Goal: Navigation & Orientation: Understand site structure

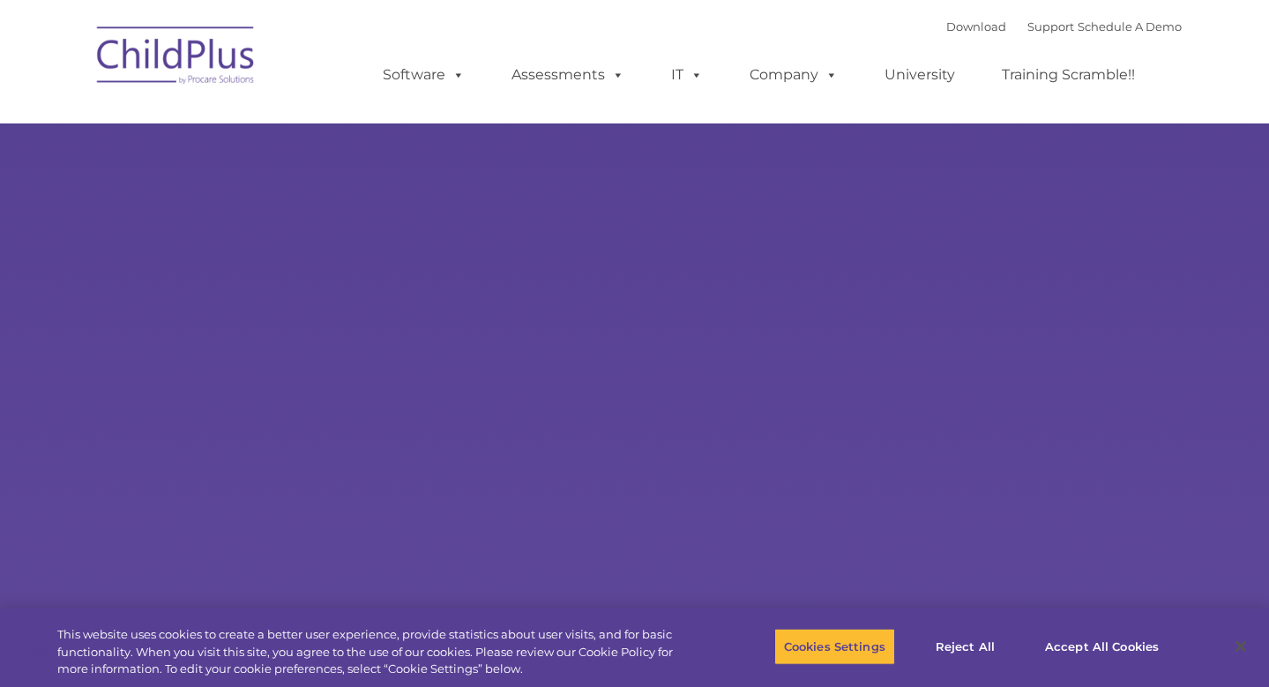
select select "MEDIUM"
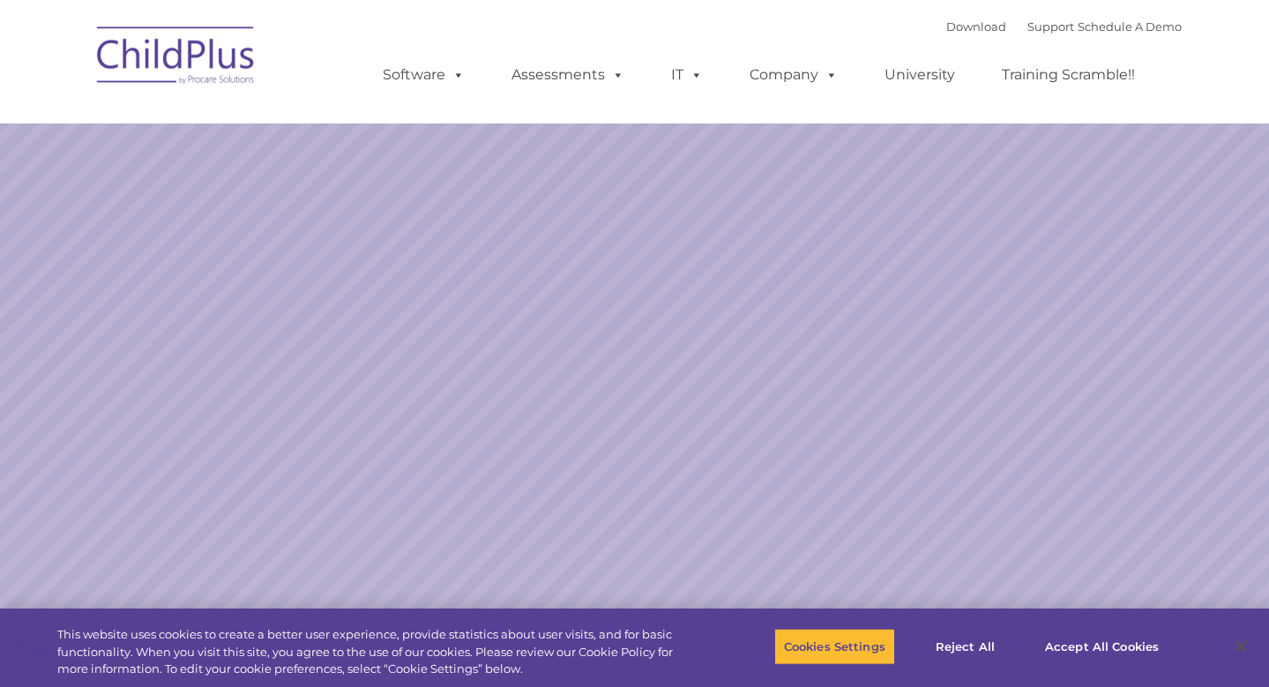
select select "MEDIUM"
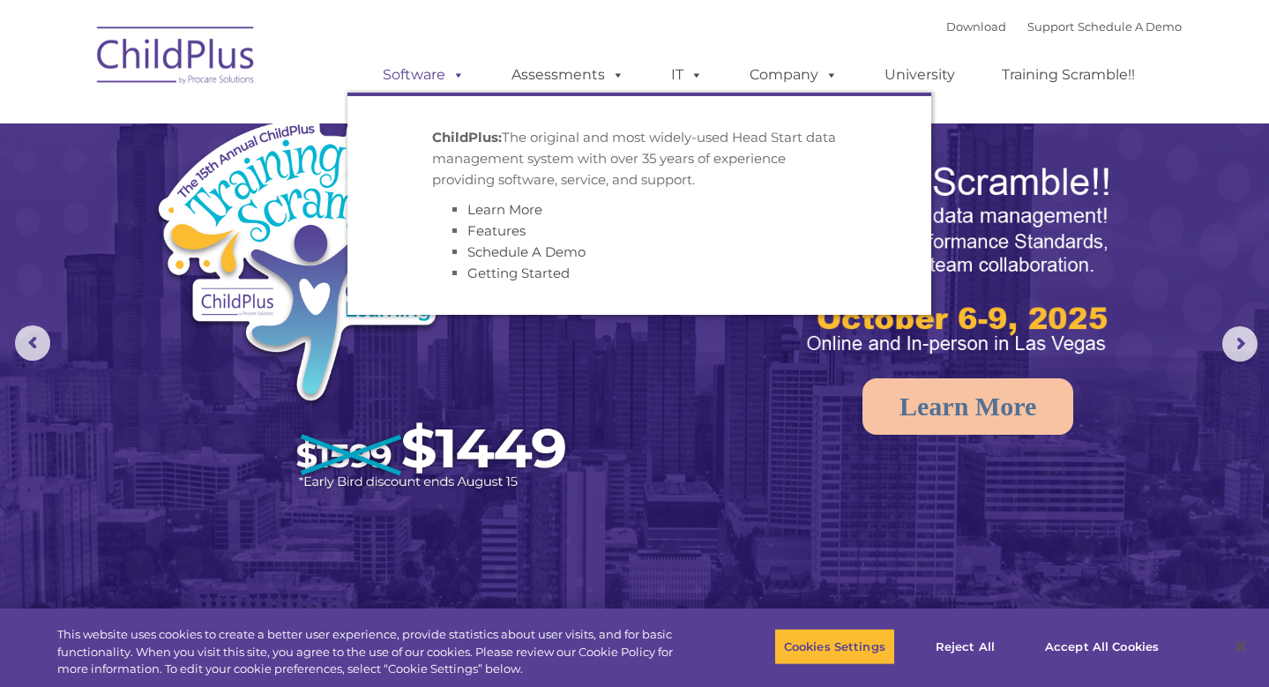
click at [451, 80] on span at bounding box center [455, 74] width 19 height 17
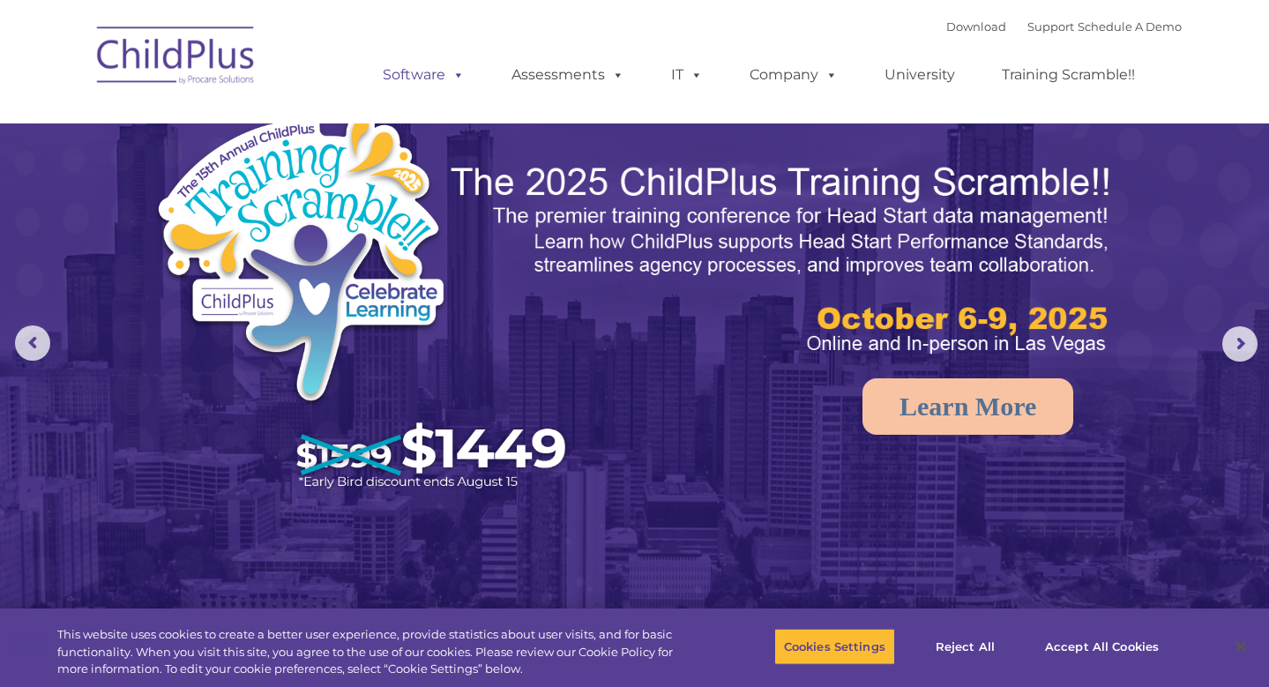
click at [451, 80] on span at bounding box center [455, 74] width 19 height 17
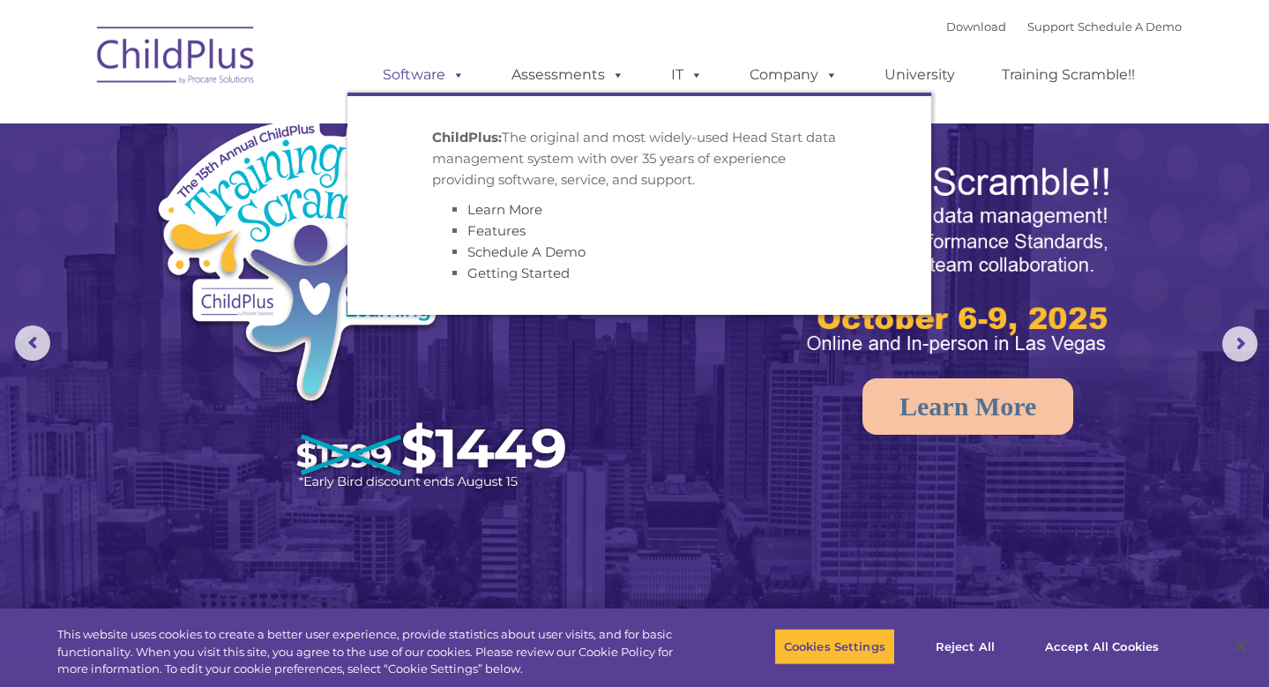
click at [451, 80] on span at bounding box center [455, 74] width 19 height 17
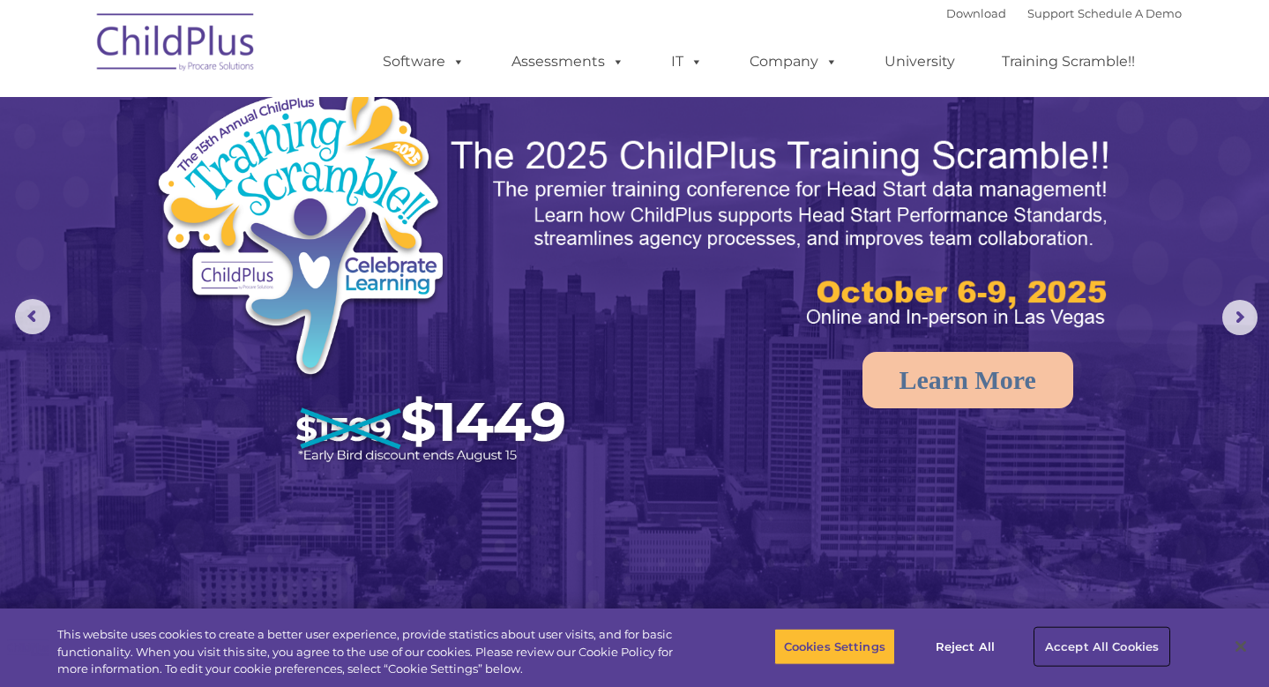
click at [1087, 653] on button "Accept All Cookies" at bounding box center [1102, 646] width 133 height 37
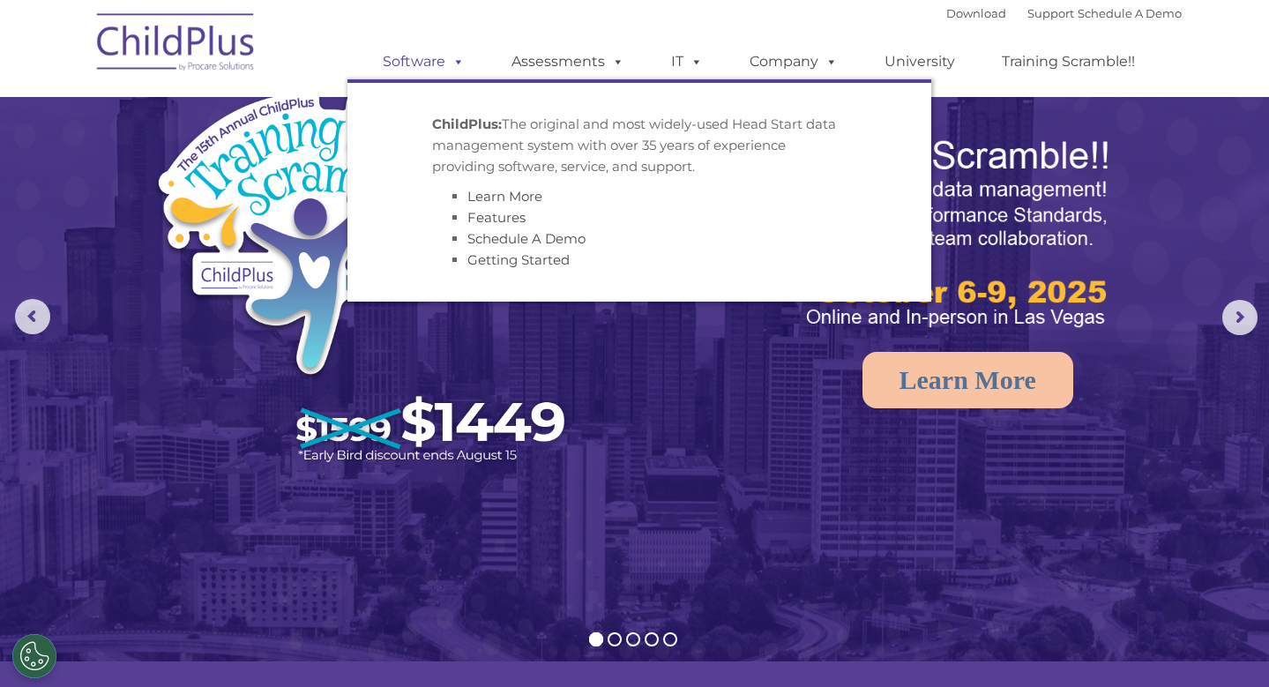
click at [420, 63] on link "Software" at bounding box center [423, 61] width 117 height 35
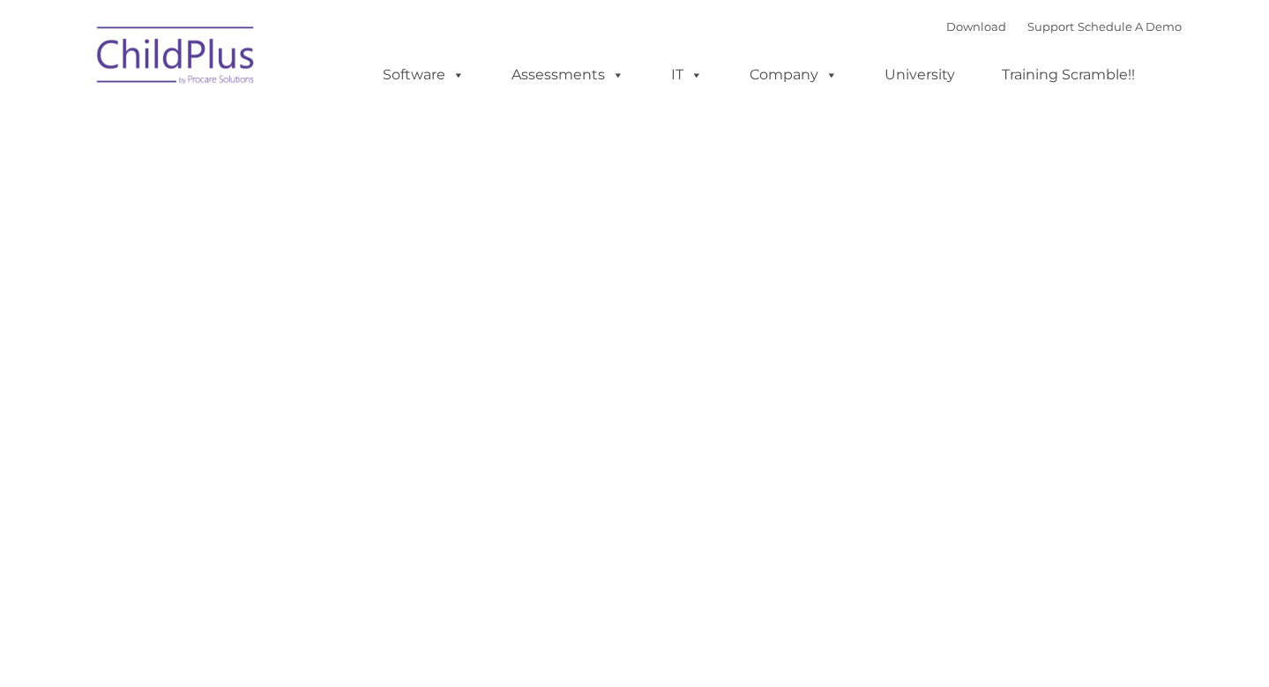
type input ""
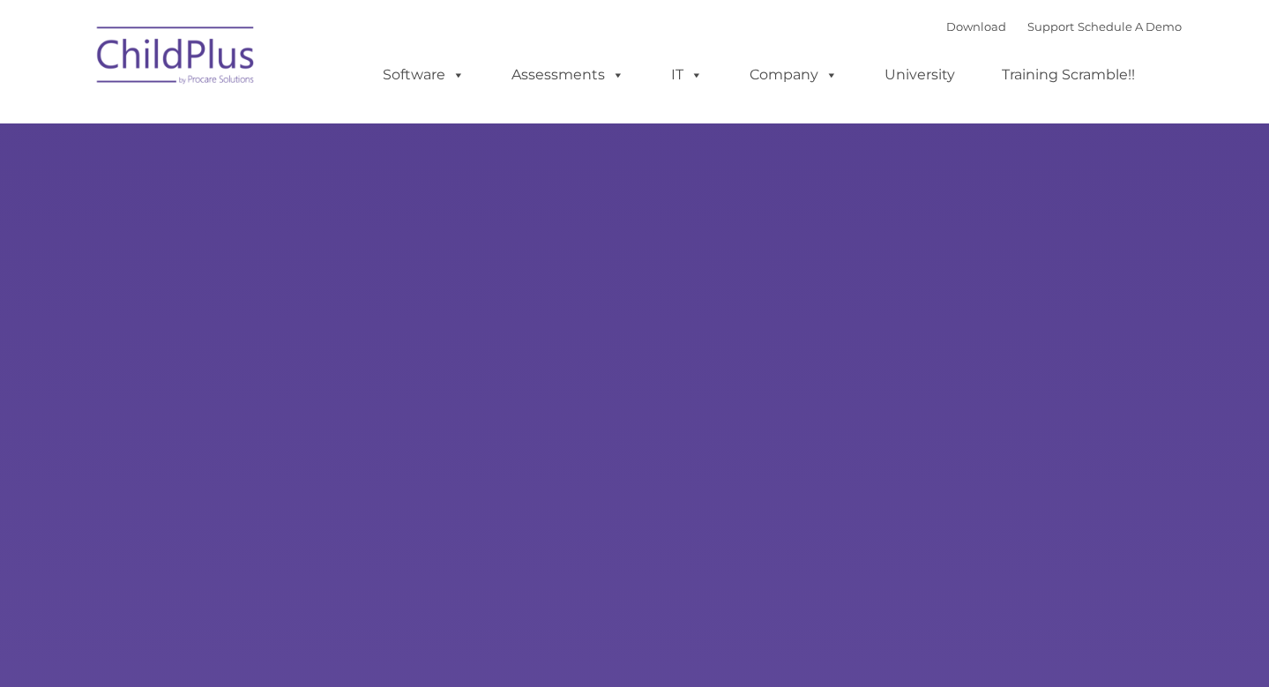
type input ""
select select "MEDIUM"
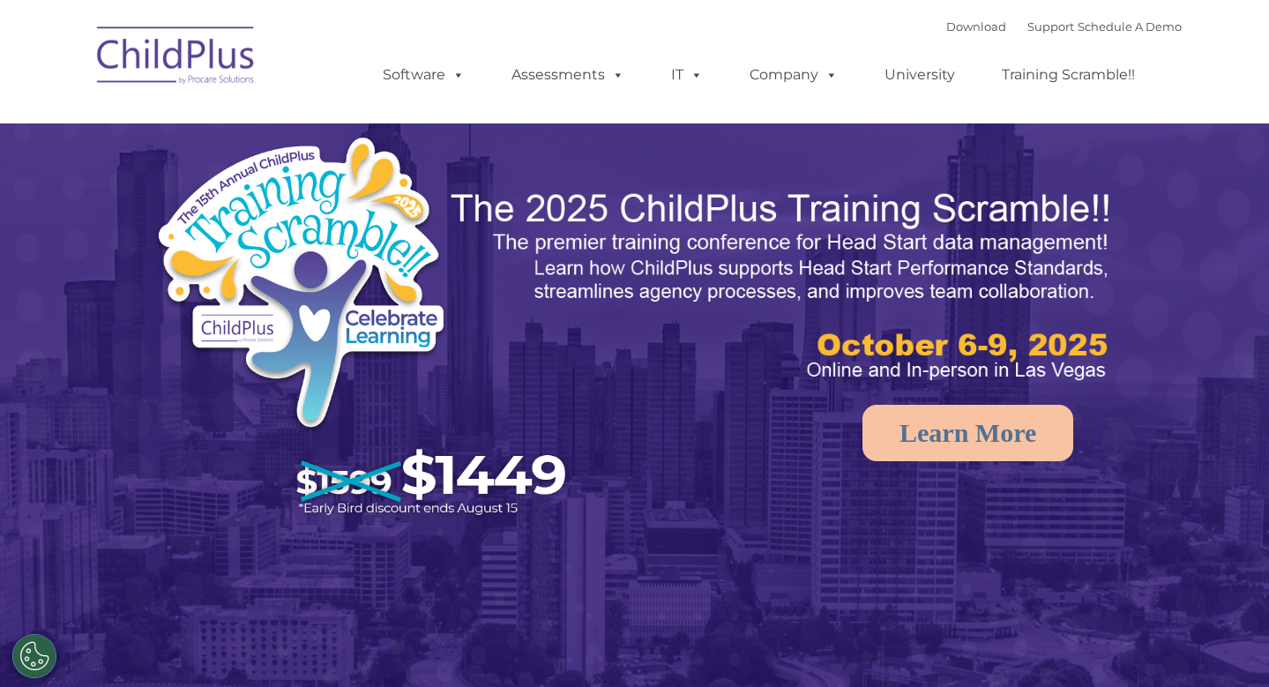
click at [134, 68] on img at bounding box center [176, 58] width 176 height 88
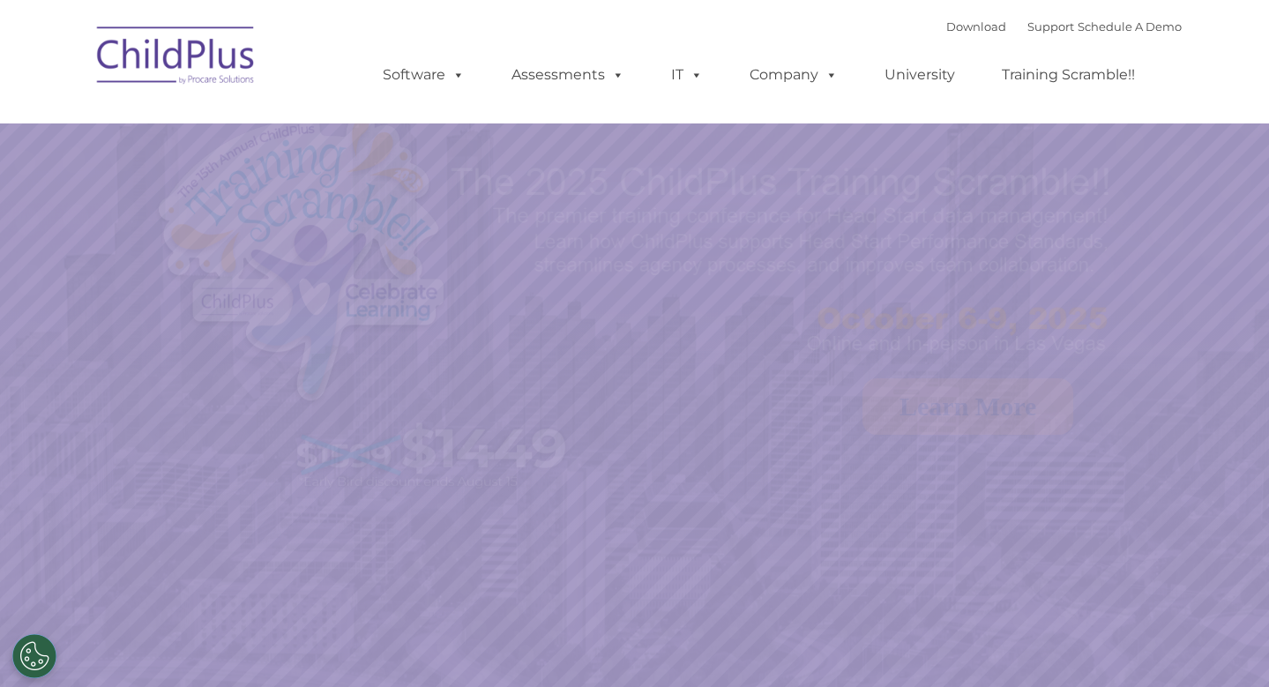
select select "MEDIUM"
